Goal: Transaction & Acquisition: Purchase product/service

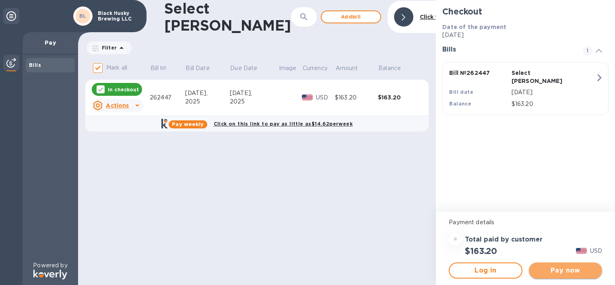
click at [556, 276] on button "Pay now" at bounding box center [565, 271] width 73 height 16
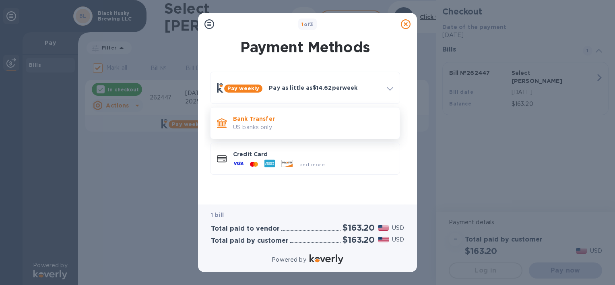
click at [314, 127] on p "US banks only." at bounding box center [313, 127] width 160 height 8
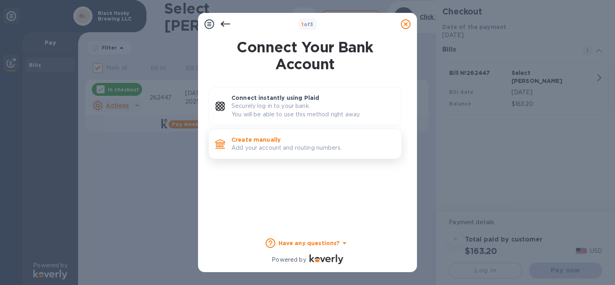
click at [300, 142] on p "Create manually" at bounding box center [314, 140] width 164 height 8
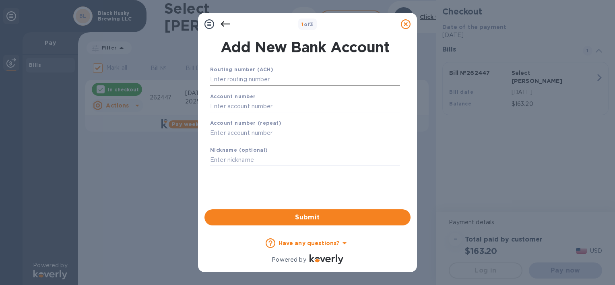
click at [289, 79] on input "text" at bounding box center [305, 80] width 190 height 12
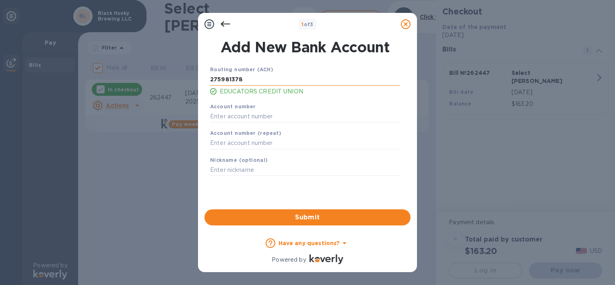
type input "275981378"
type input "08003224680"
click at [304, 218] on span "Submit" at bounding box center [307, 218] width 193 height 10
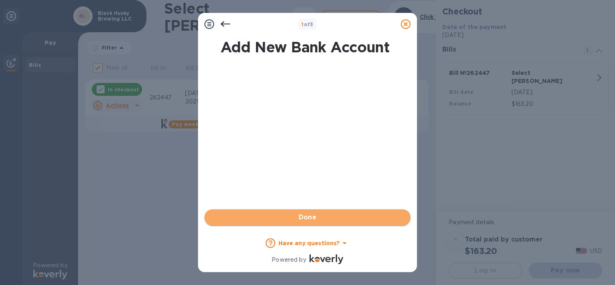
click at [304, 218] on span "Done" at bounding box center [308, 218] width 18 height 10
